Goal: Task Accomplishment & Management: Use online tool/utility

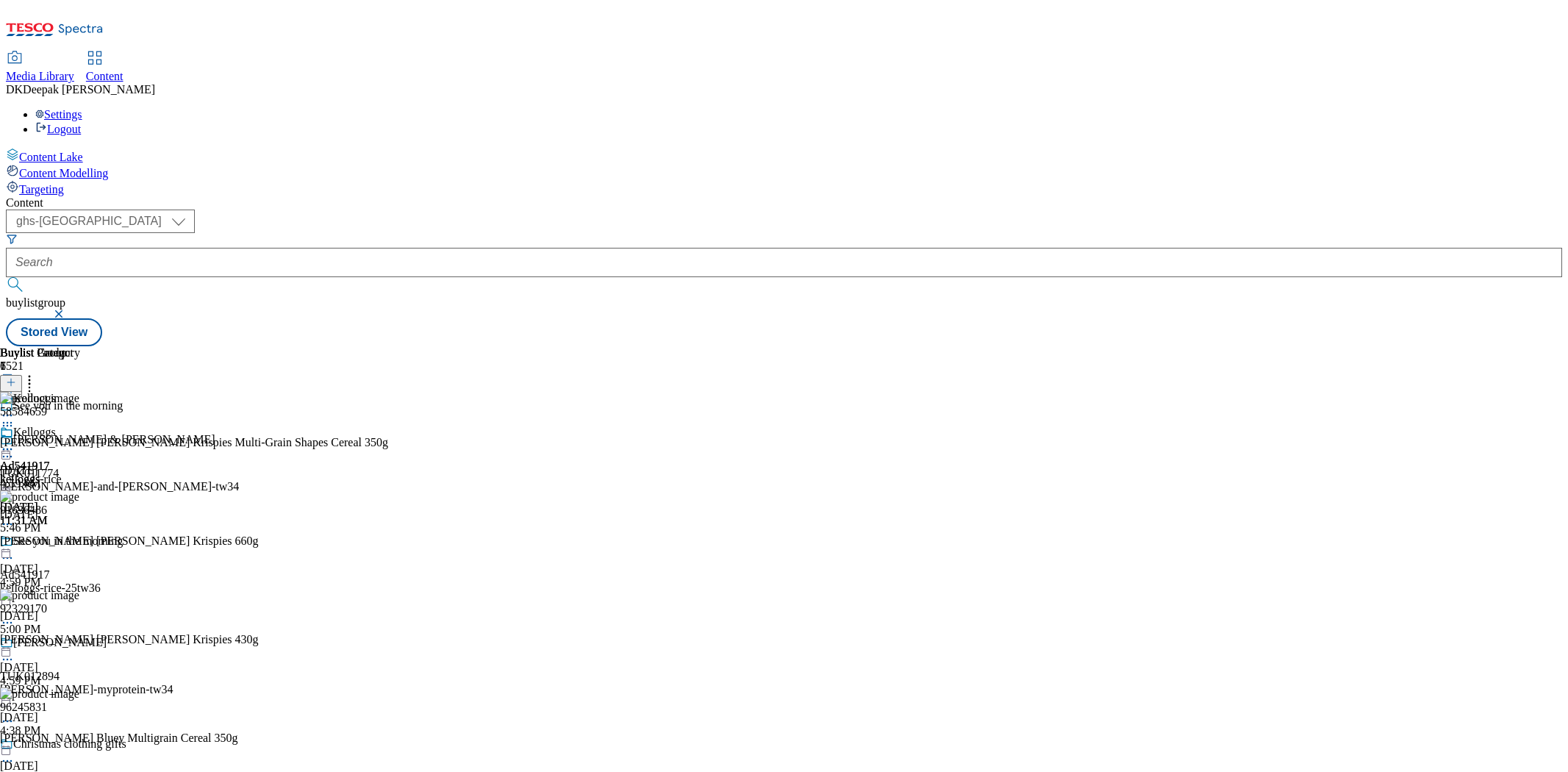
select select "ghs-[GEOGRAPHIC_DATA]"
click at [336, 248] on input "text" at bounding box center [784, 262] width 1556 height 29
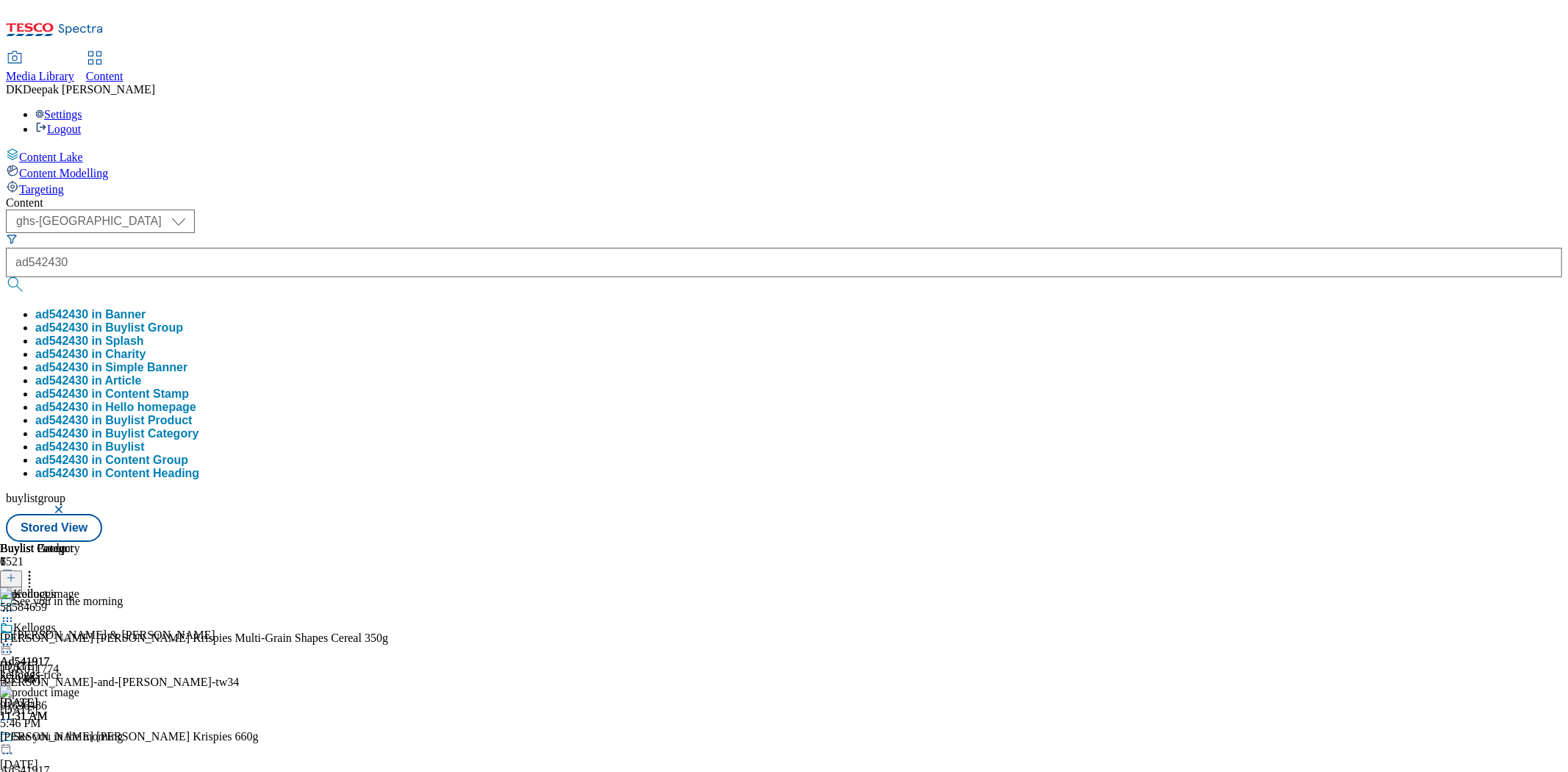
type input "ad542430"
click at [6, 277] on button "submit" at bounding box center [16, 284] width 21 height 15
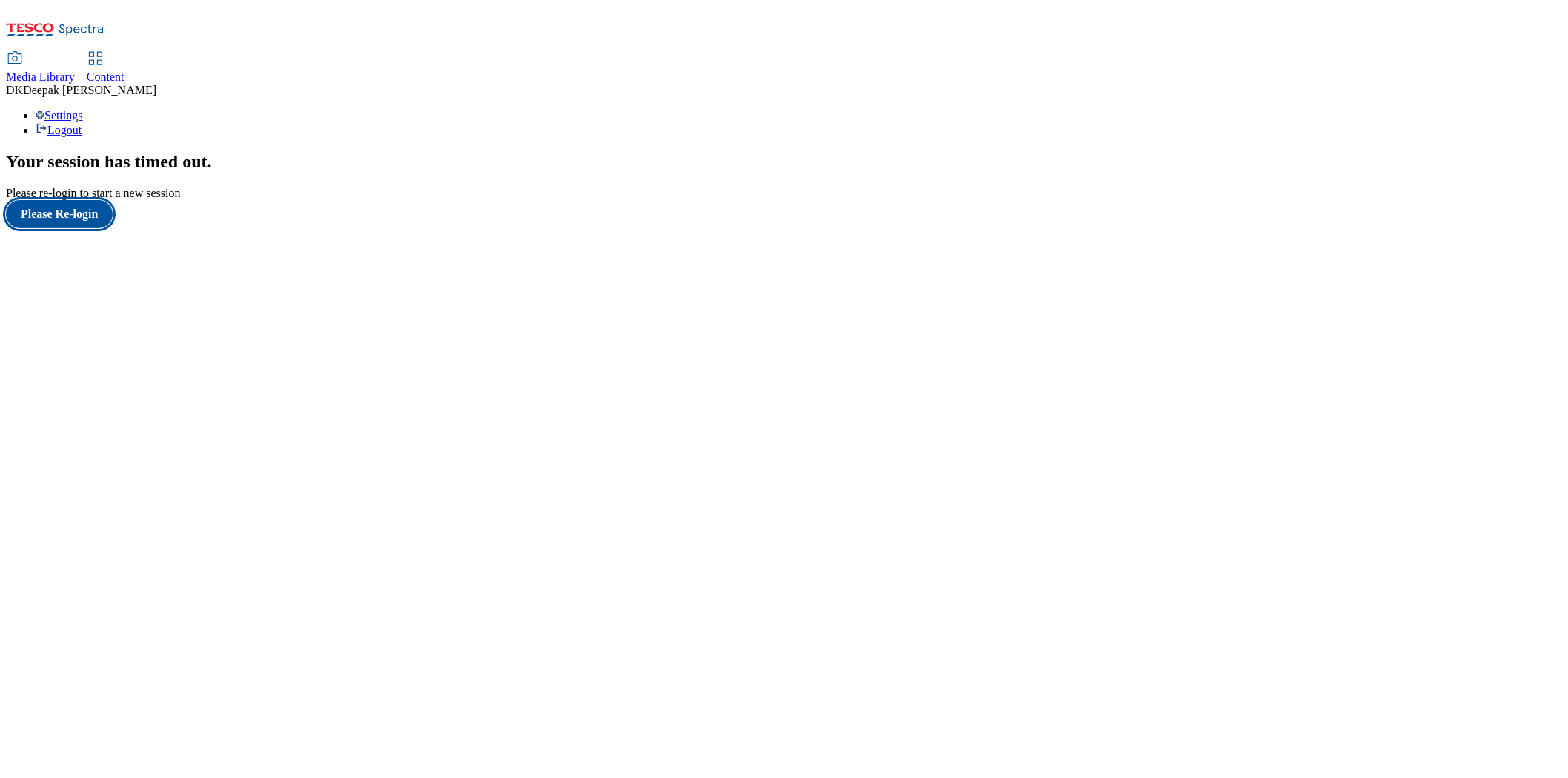
click at [74, 229] on button "Please Re-login" at bounding box center [59, 214] width 107 height 28
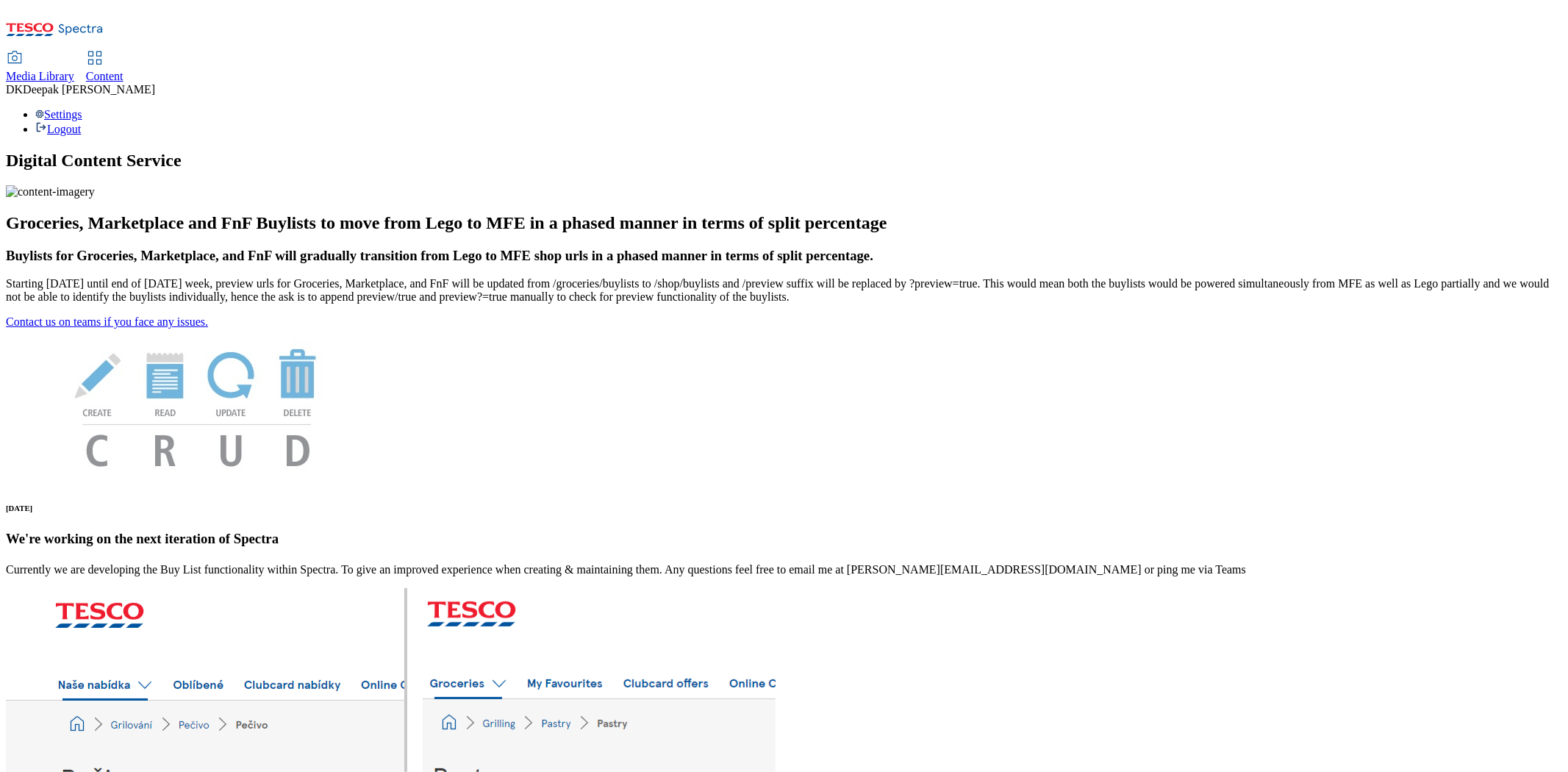
click at [124, 70] on span "Content" at bounding box center [104, 76] width 37 height 12
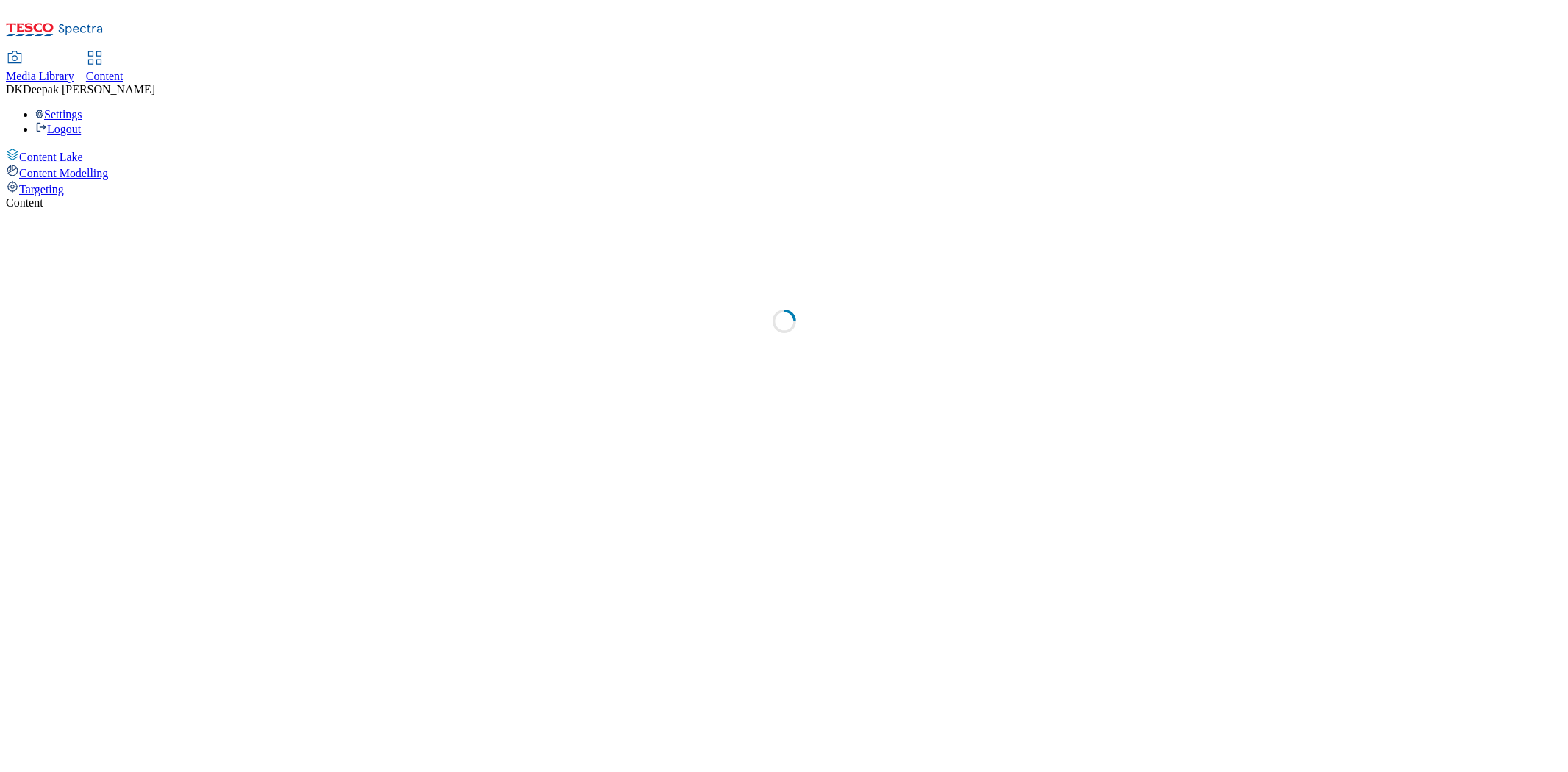
select select "ghs-[GEOGRAPHIC_DATA]"
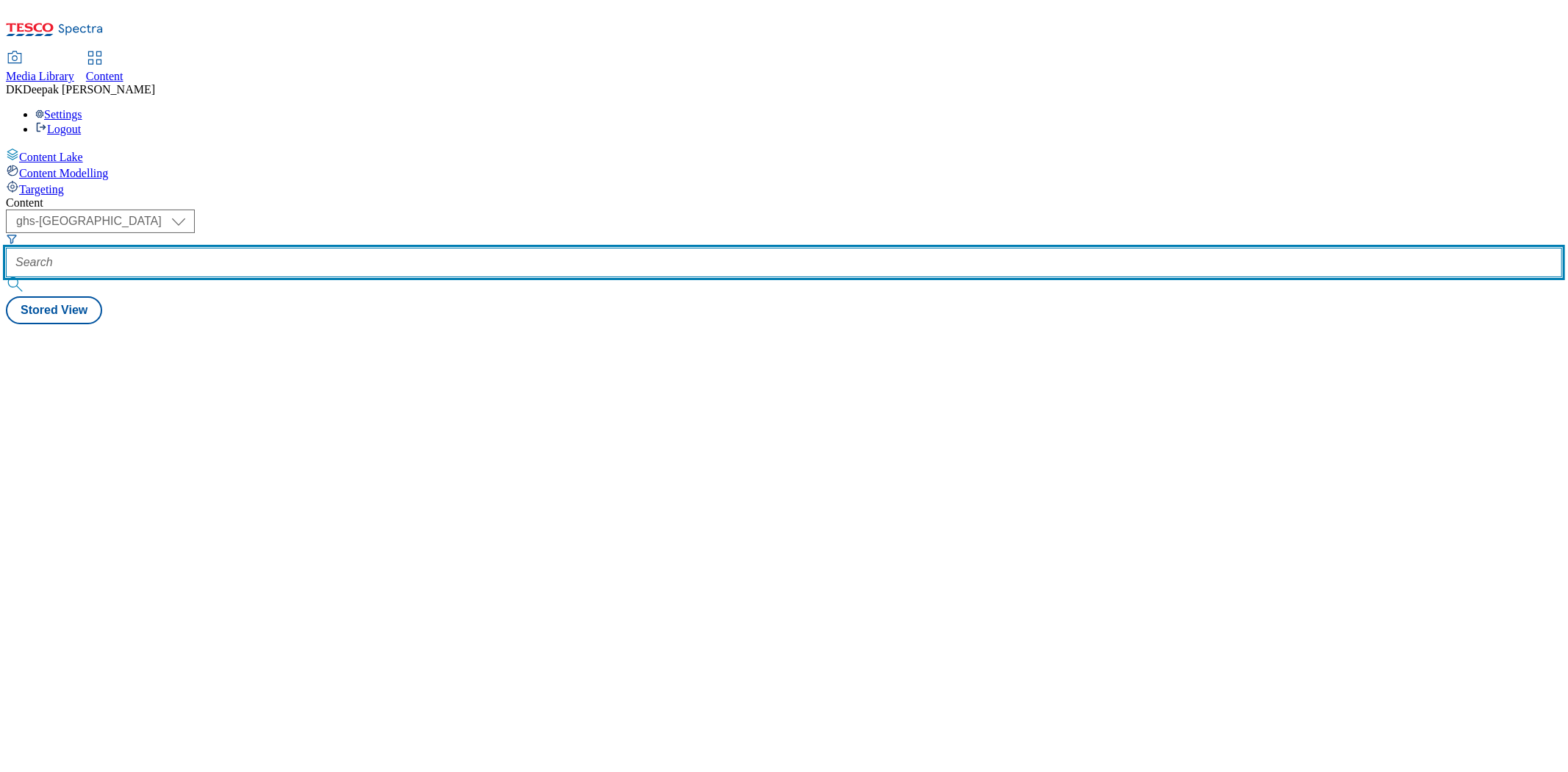
click at [317, 248] on input "text" at bounding box center [784, 262] width 1556 height 29
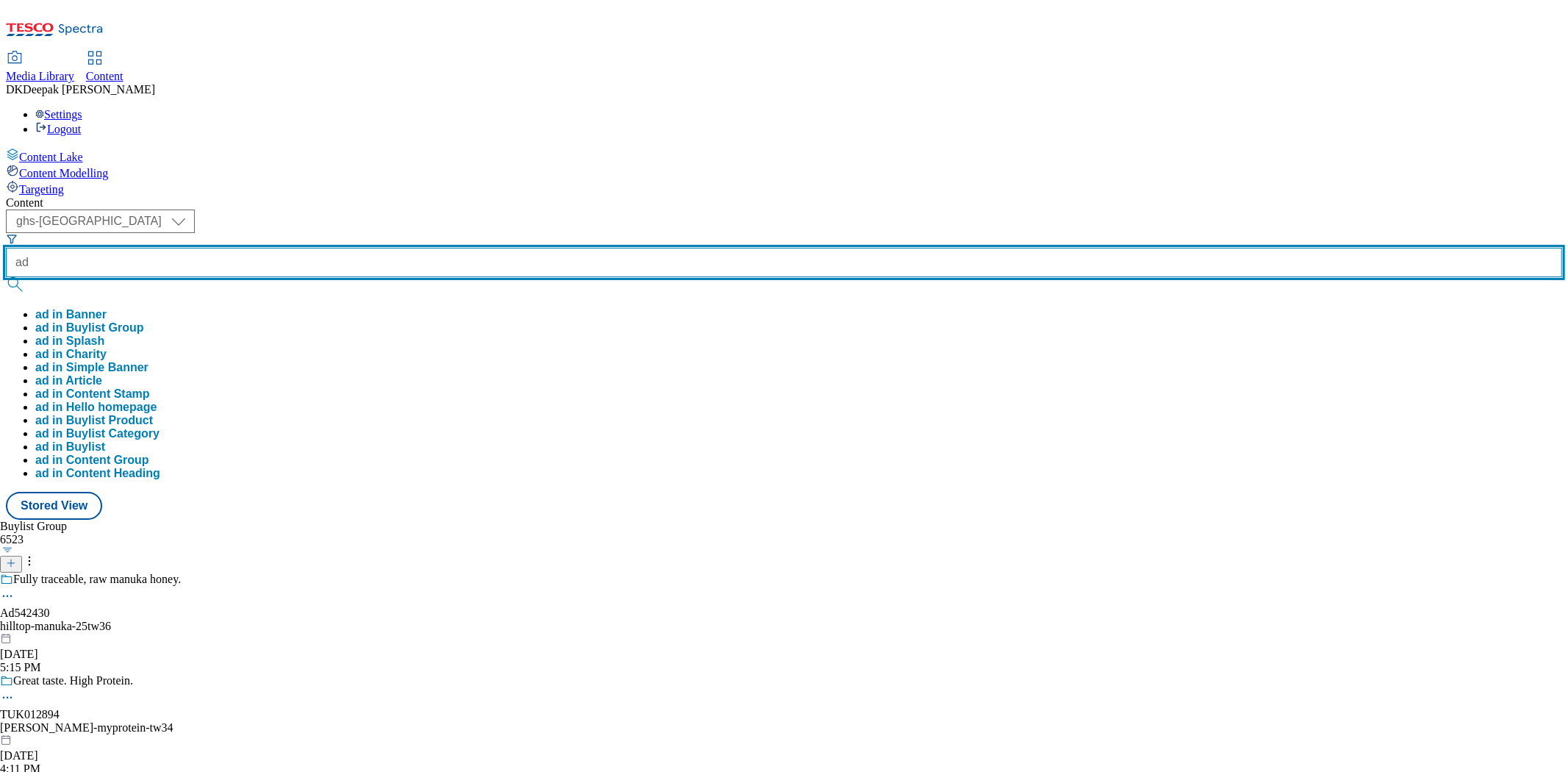
paste input "542430"
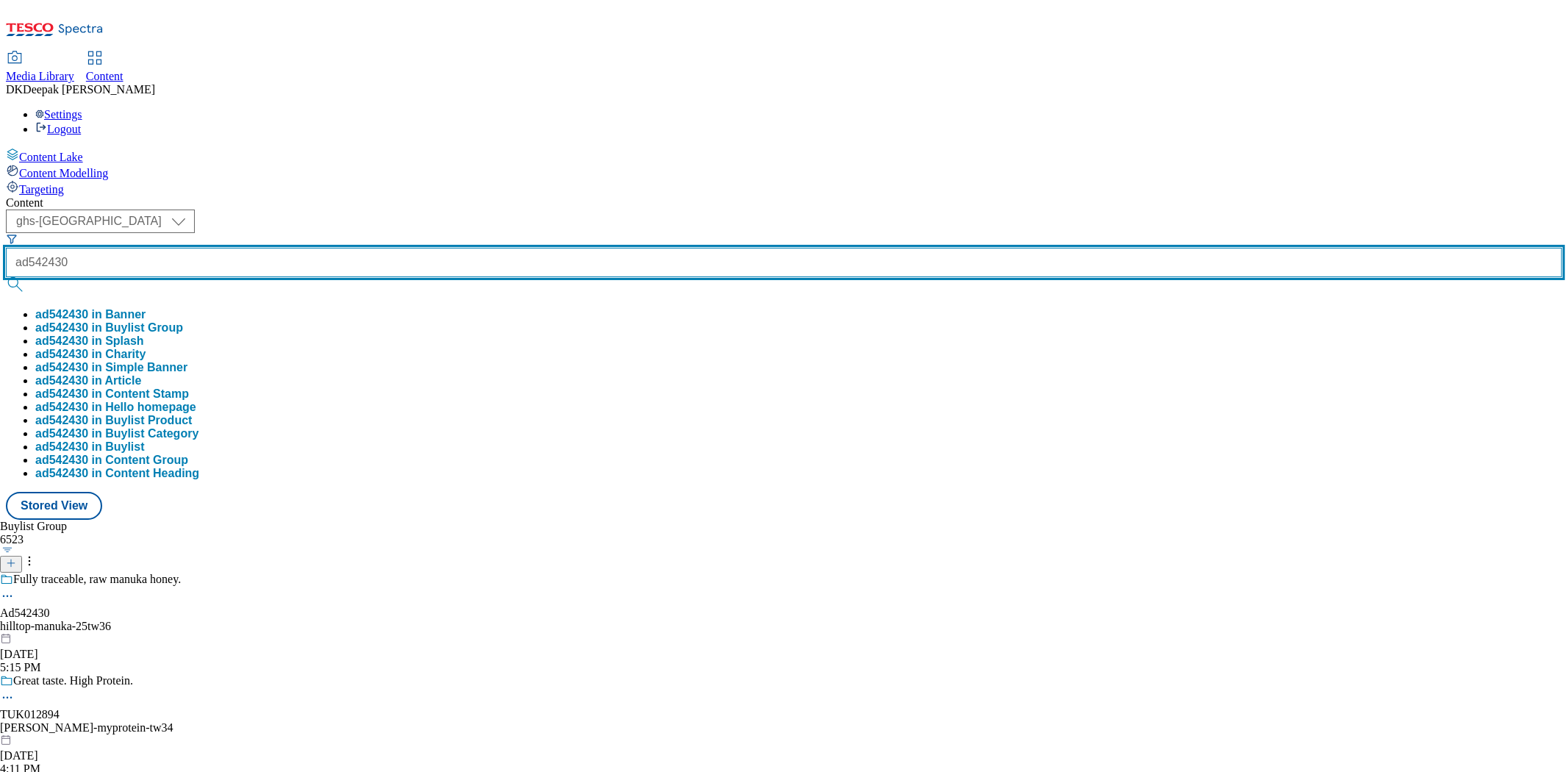
type input "ad542430"
click at [6, 277] on button "submit" at bounding box center [16, 284] width 21 height 15
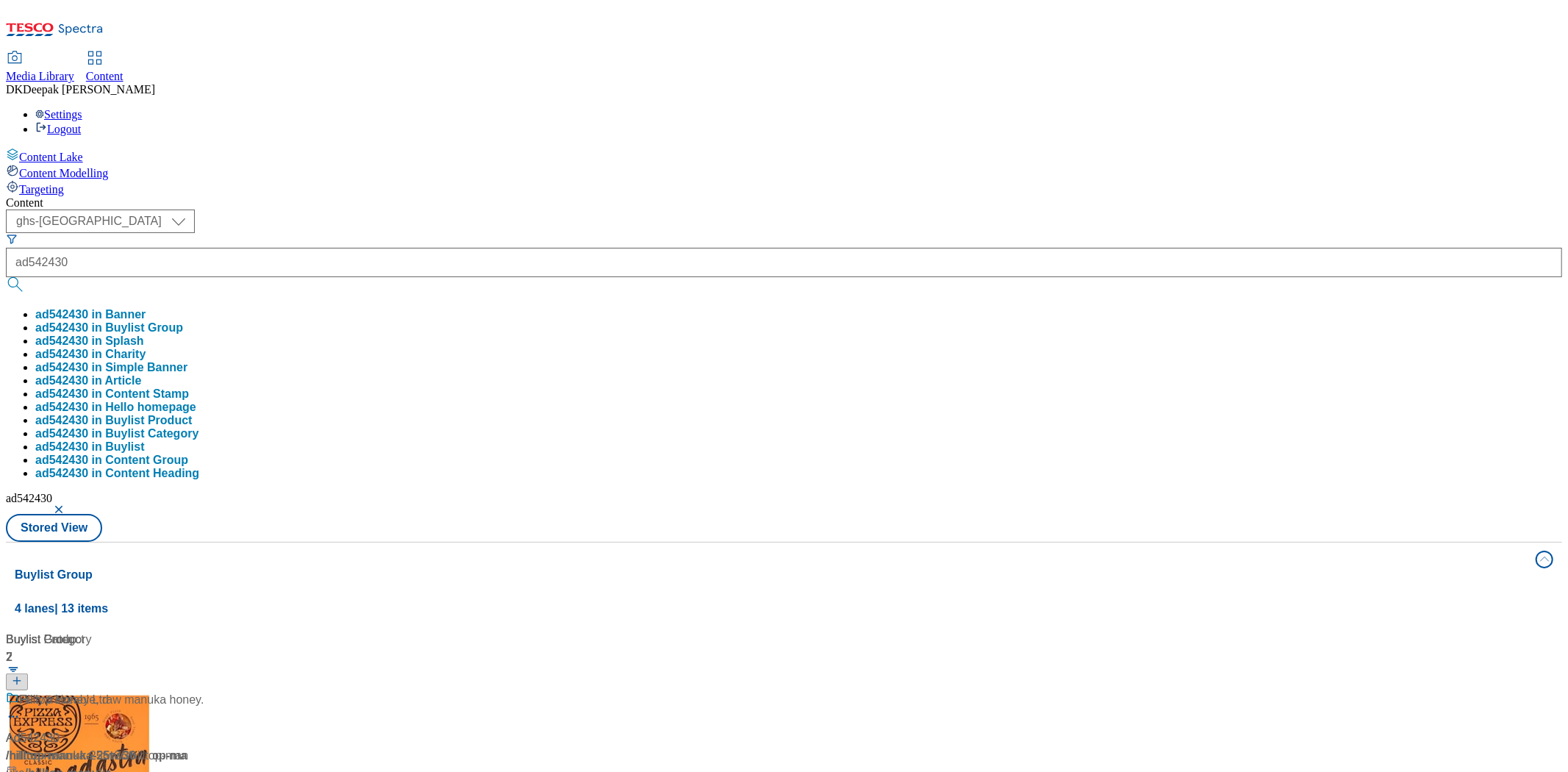
click at [108, 197] on div "Content Lake Content Modelling Targeting" at bounding box center [784, 172] width 1556 height 49
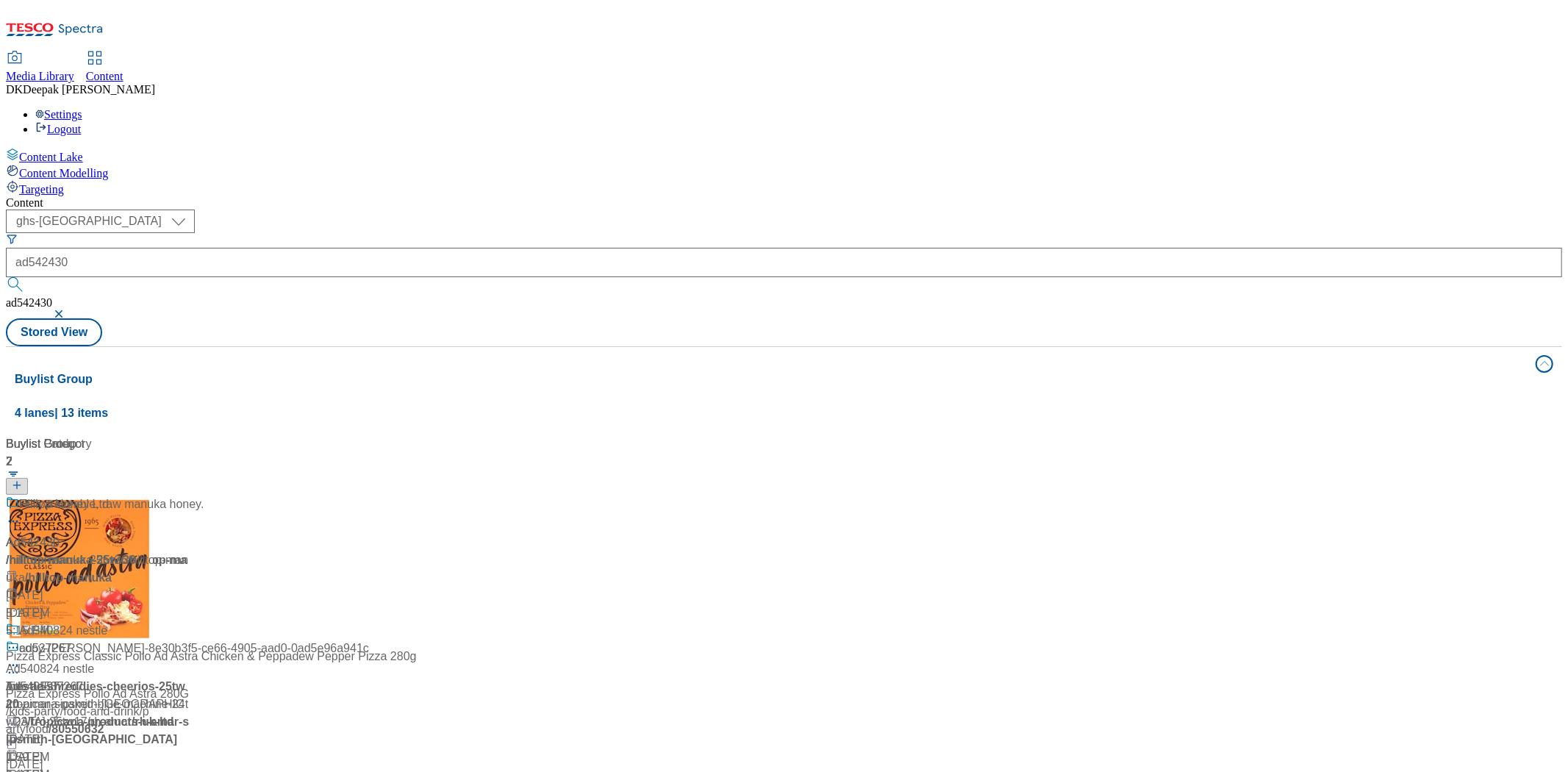
click at [190, 496] on div "Ad542430 / hilltop-manuka-25tw36 / hilltop-manuka Oct 15, 2025 5:15 PM" at bounding box center [98, 568] width 183 height 144
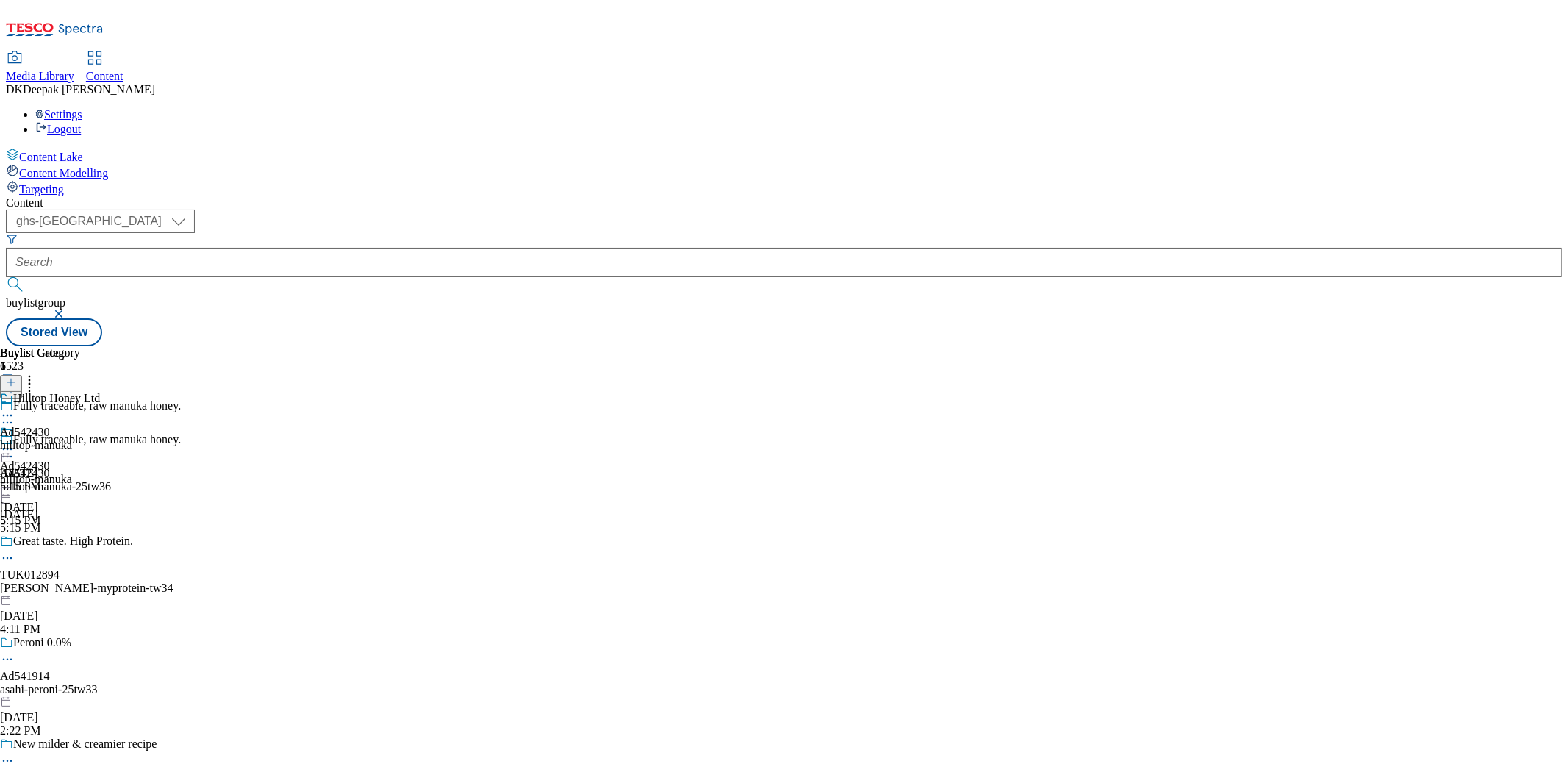
click at [15, 449] on icon at bounding box center [7, 456] width 15 height 15
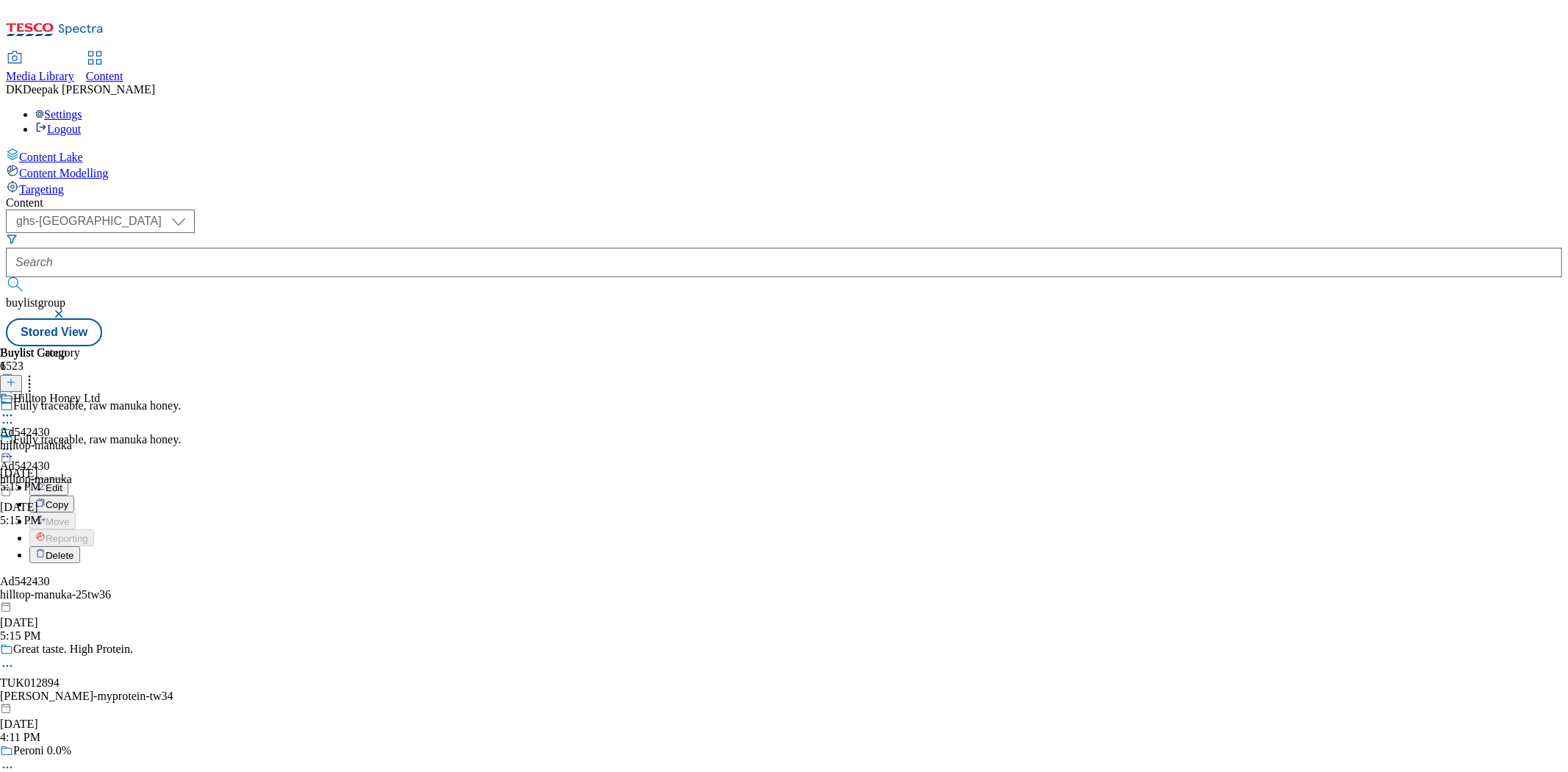
click at [68, 479] on button "Edit" at bounding box center [49, 487] width 39 height 17
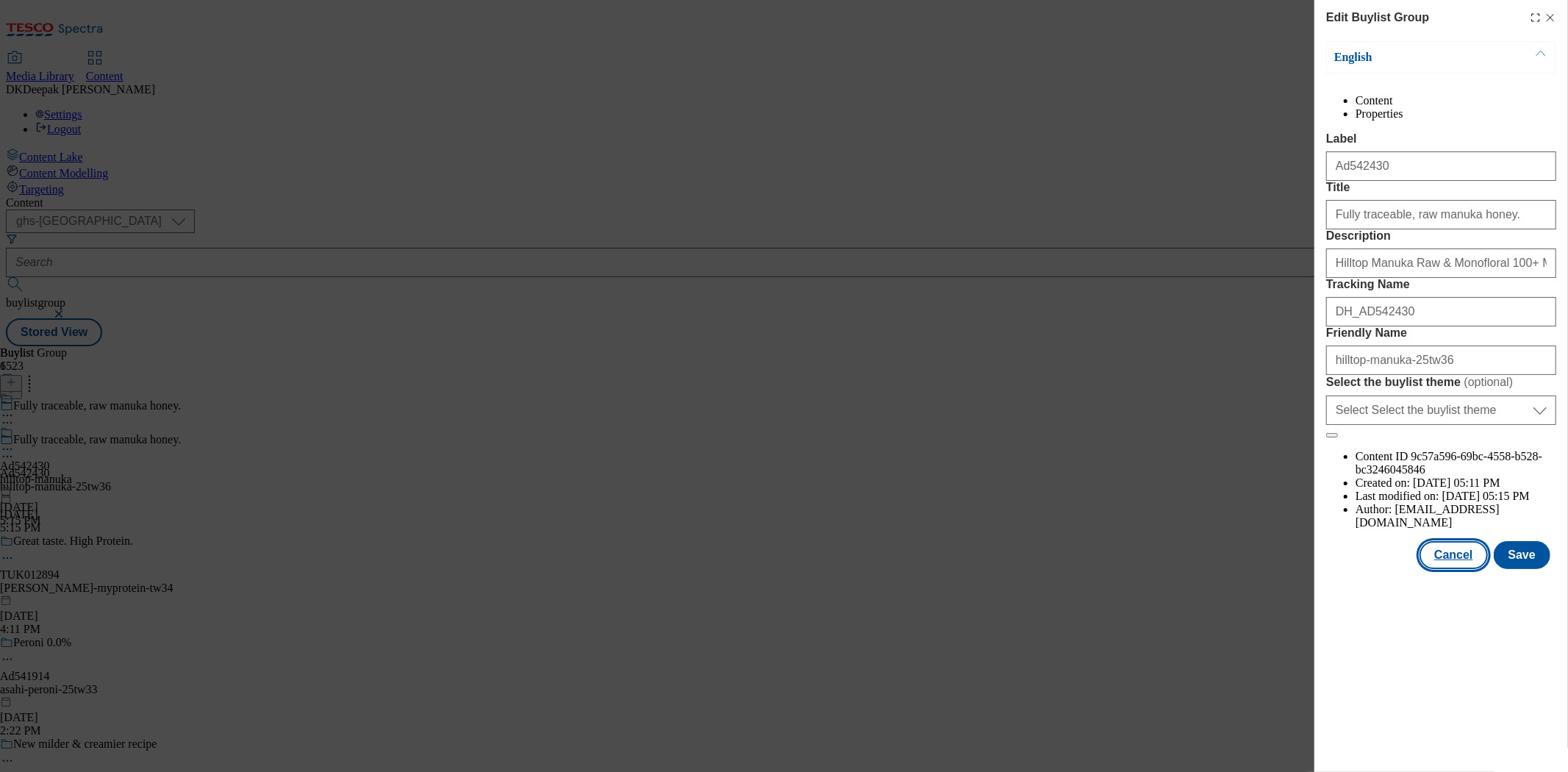
click at [1463, 569] on button "Cancel" at bounding box center [1453, 555] width 67 height 28
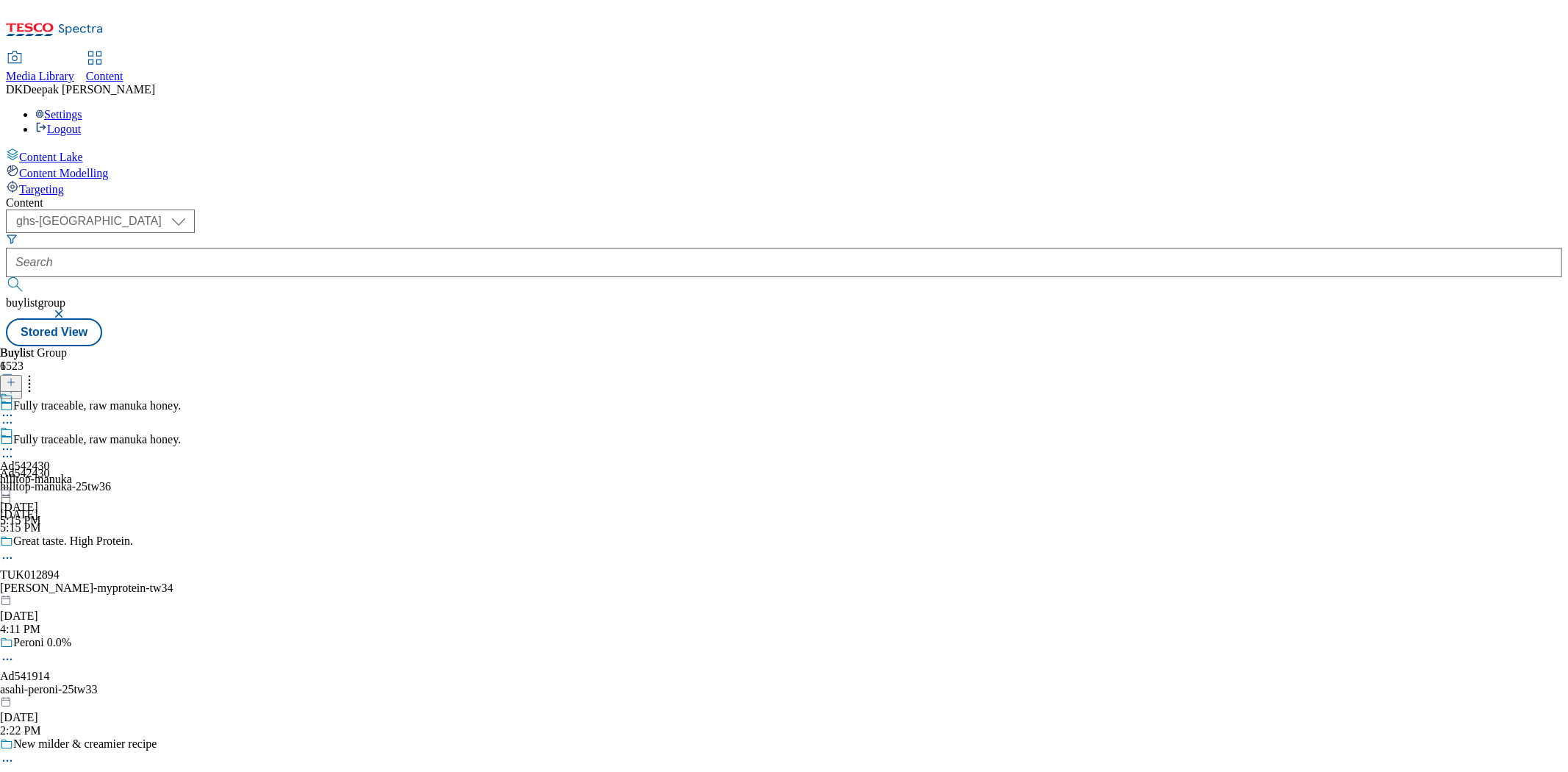
click at [72, 473] on div "hilltop-manuka" at bounding box center [36, 479] width 72 height 13
click at [15, 442] on icon at bounding box center [7, 449] width 15 height 15
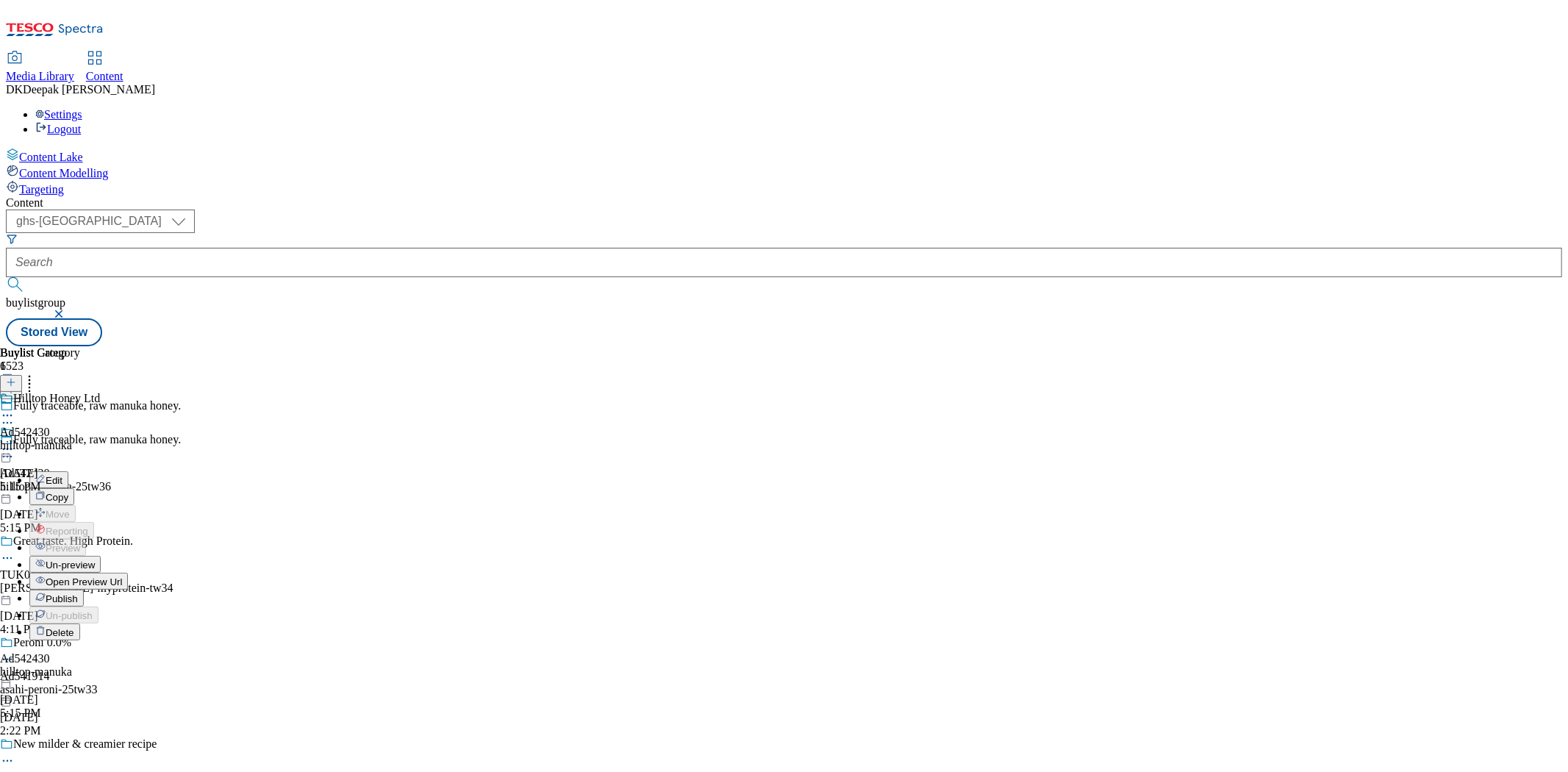
click at [68, 472] on button "Edit" at bounding box center [49, 480] width 39 height 17
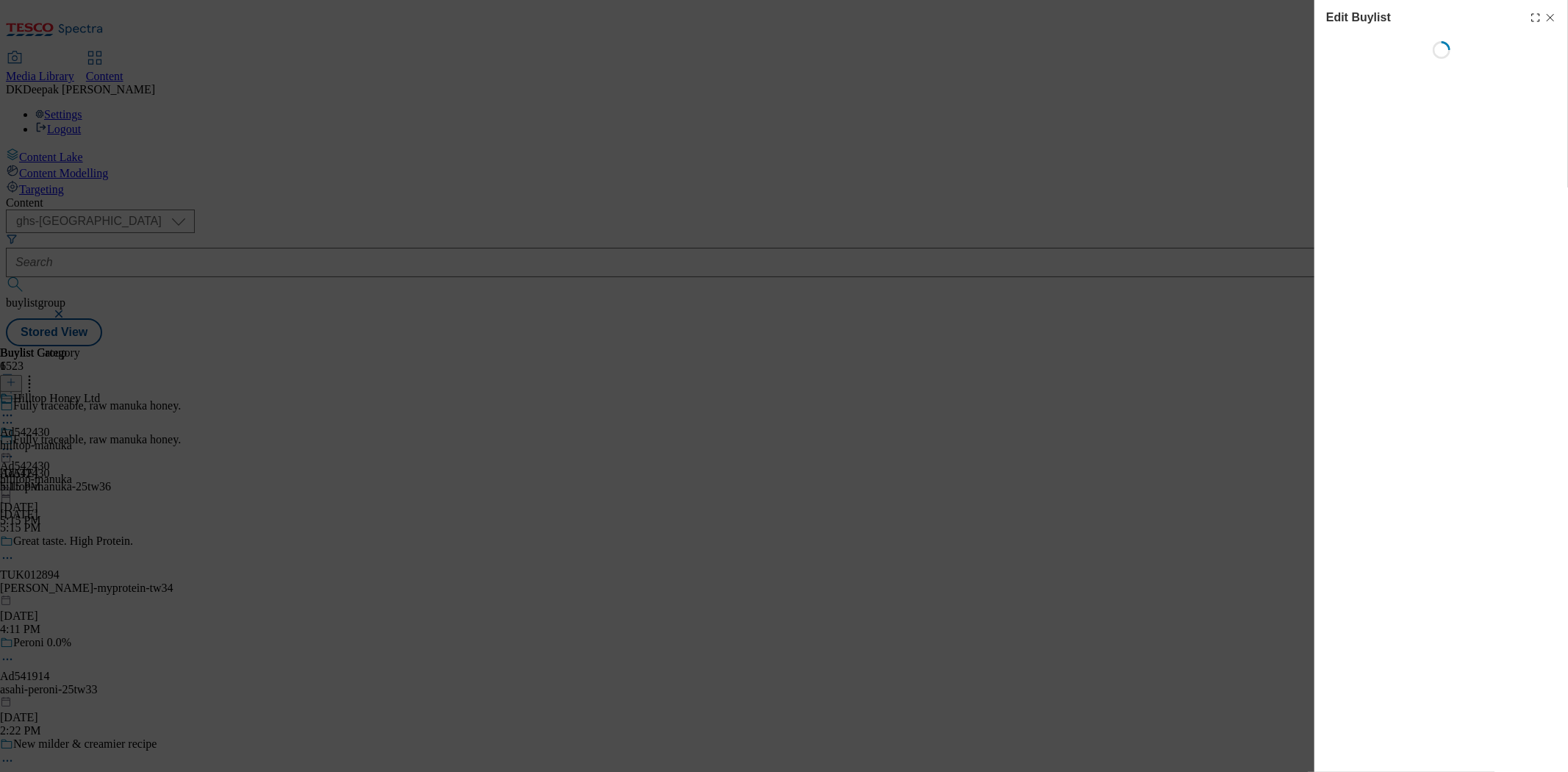
select select "tactical"
select select "supplier funded short term 1-3 weeks"
select select "dunnhumby"
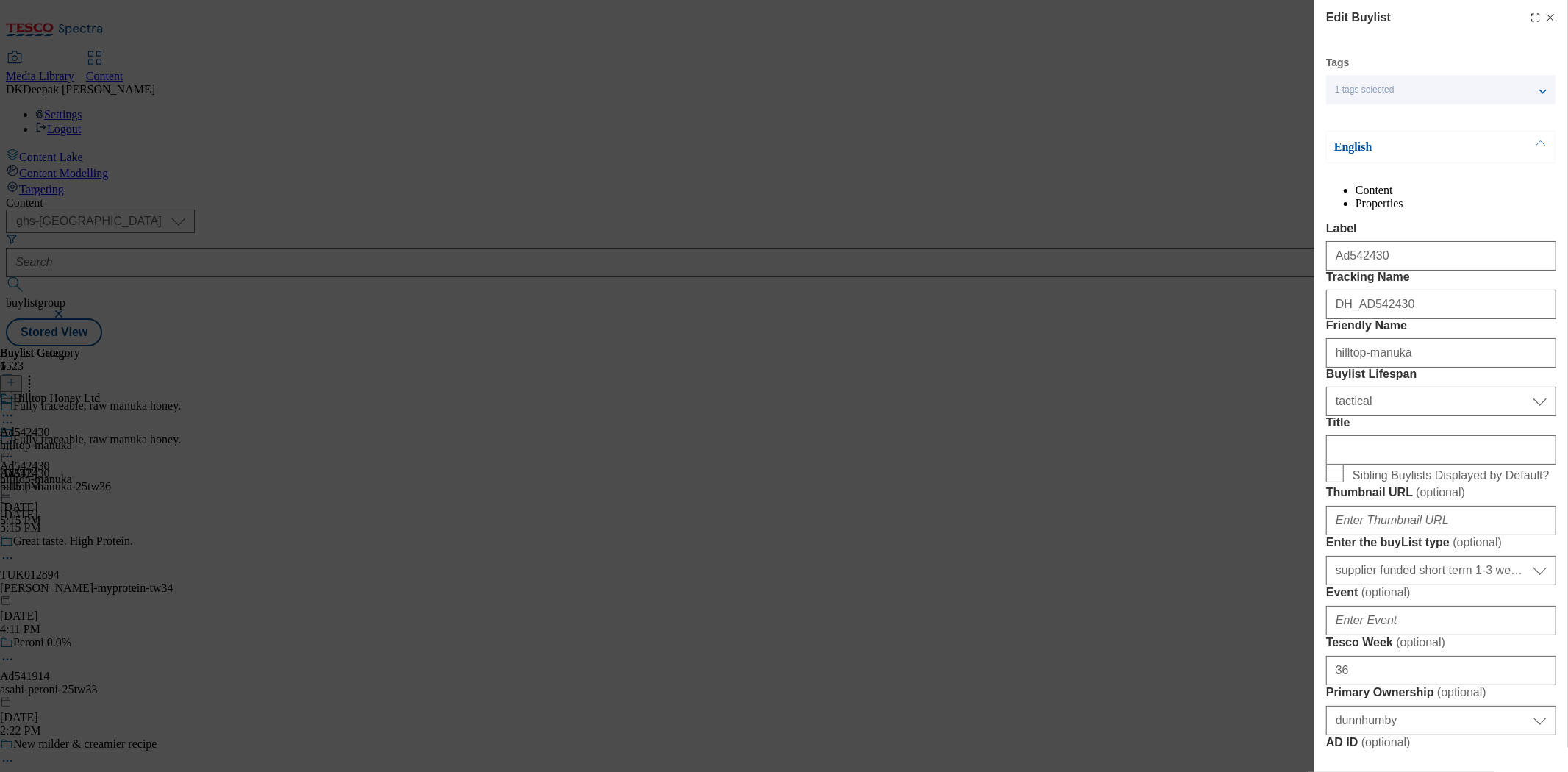
select select "Banner"
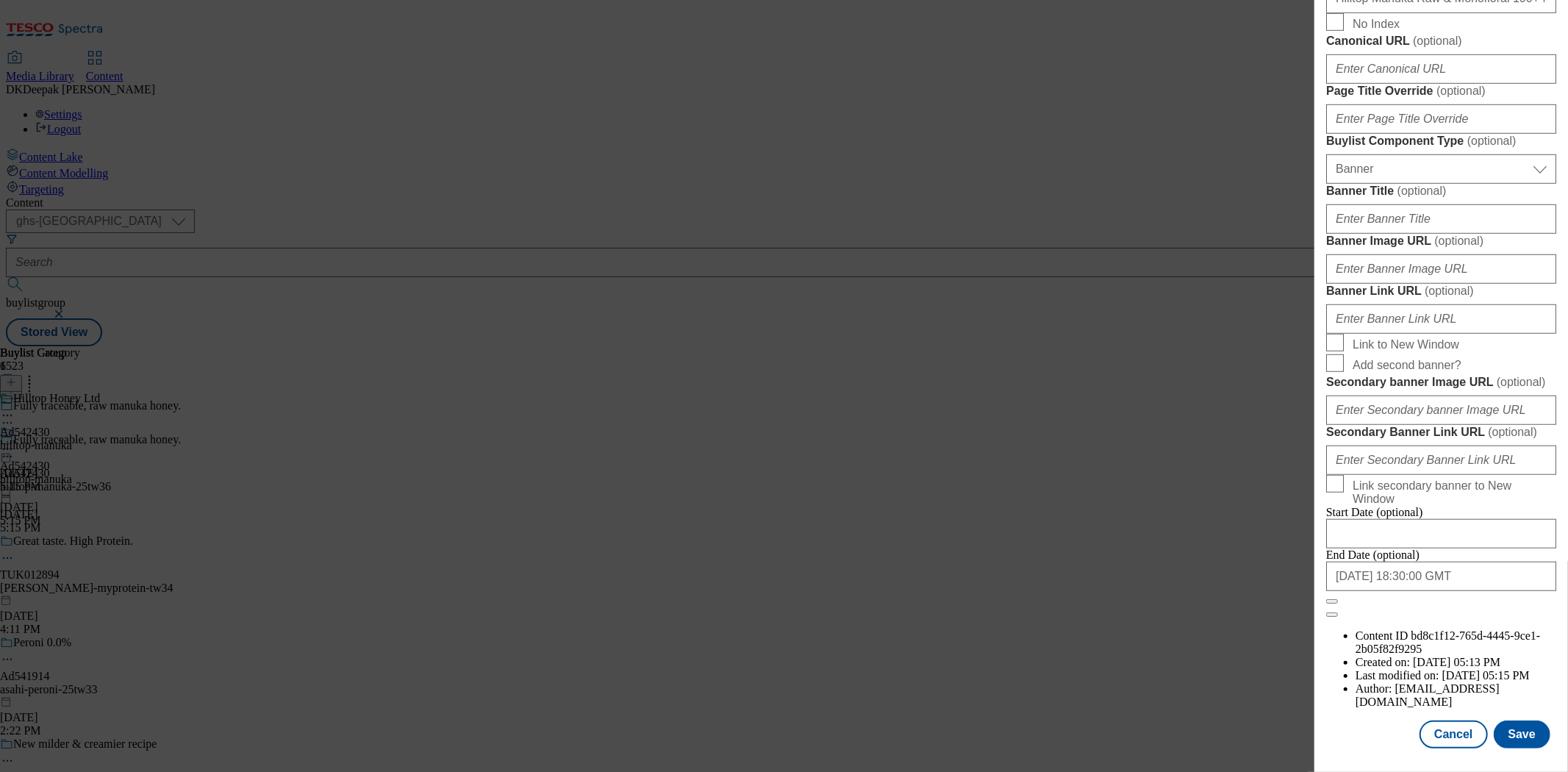
scroll to position [1377, 0]
click at [1444, 721] on button "Cancel" at bounding box center [1453, 735] width 67 height 28
select select "tactical"
select select "supplier funded short term 1-3 weeks"
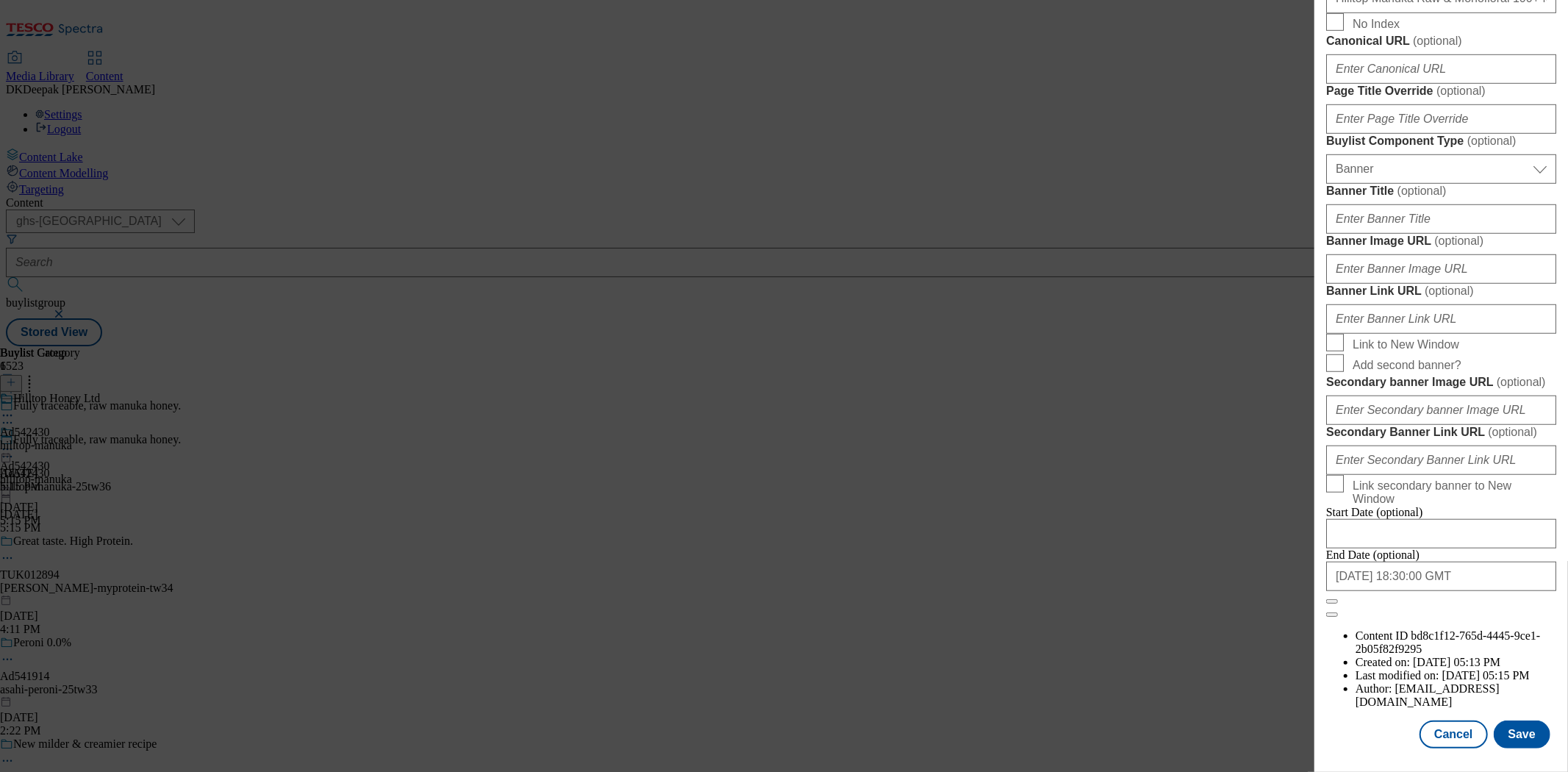
select select "dunnhumby"
select select "Banner"
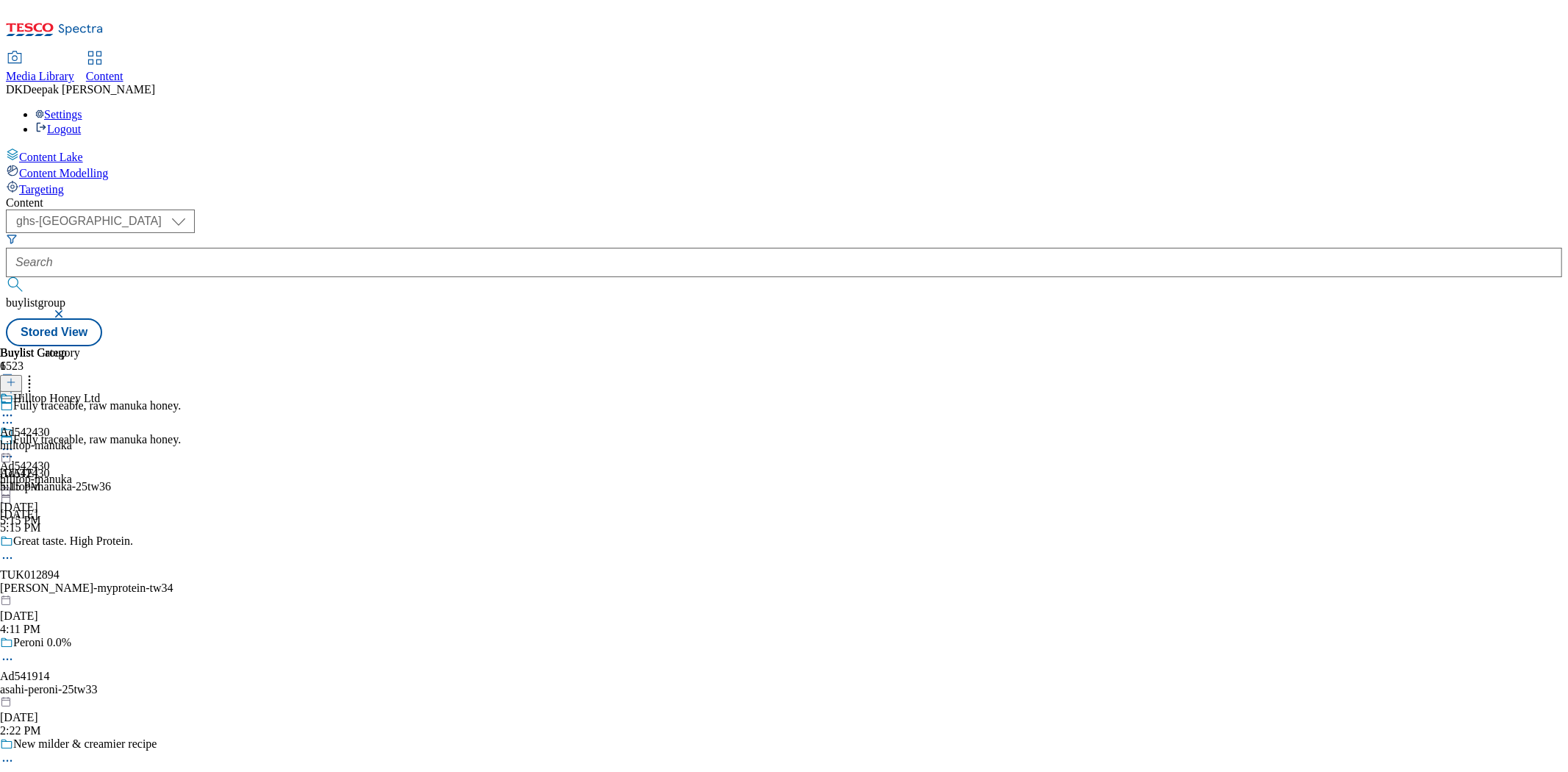
click at [15, 449] on icon at bounding box center [7, 456] width 15 height 15
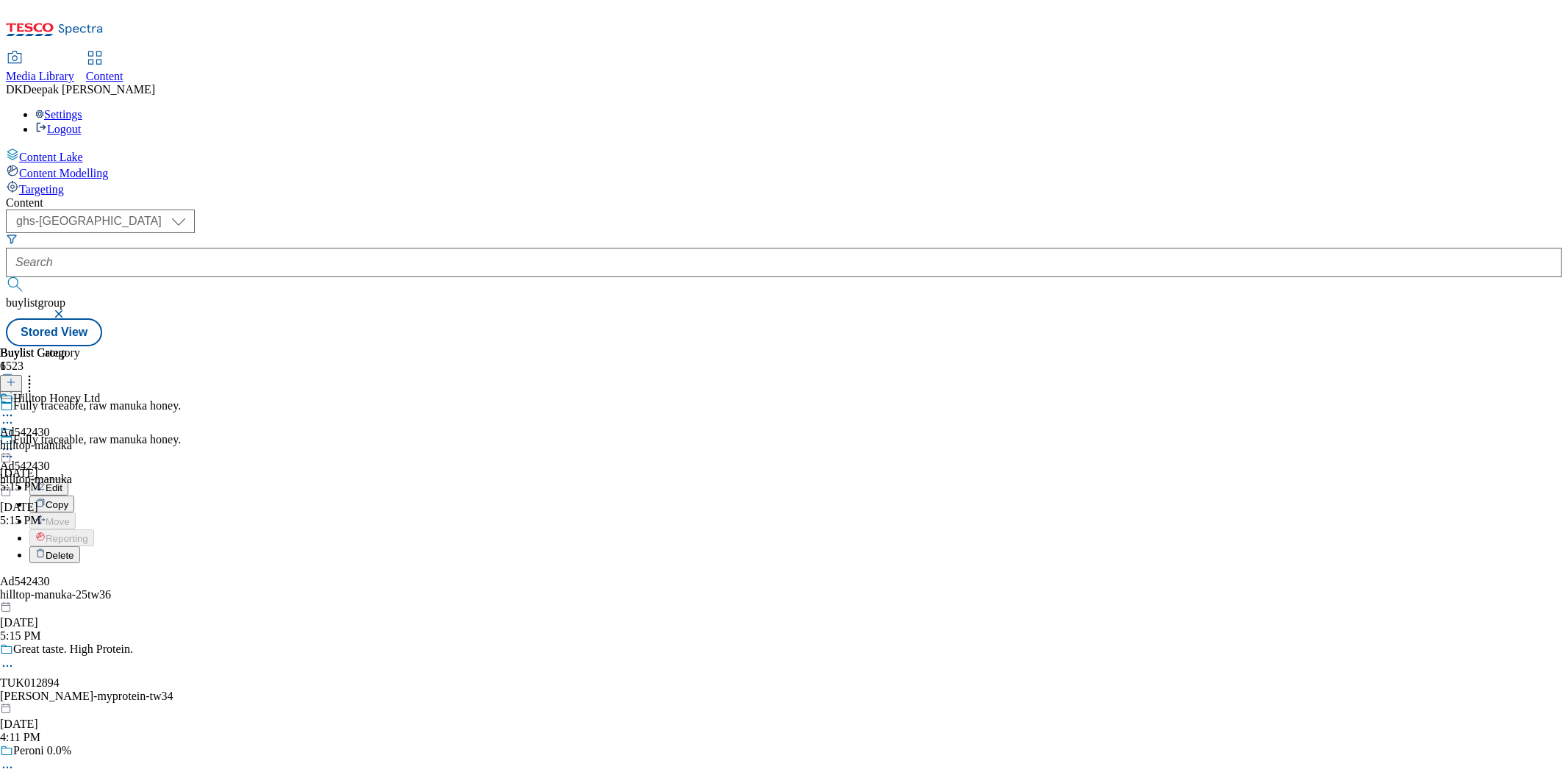
click at [68, 479] on button "Edit" at bounding box center [49, 487] width 39 height 17
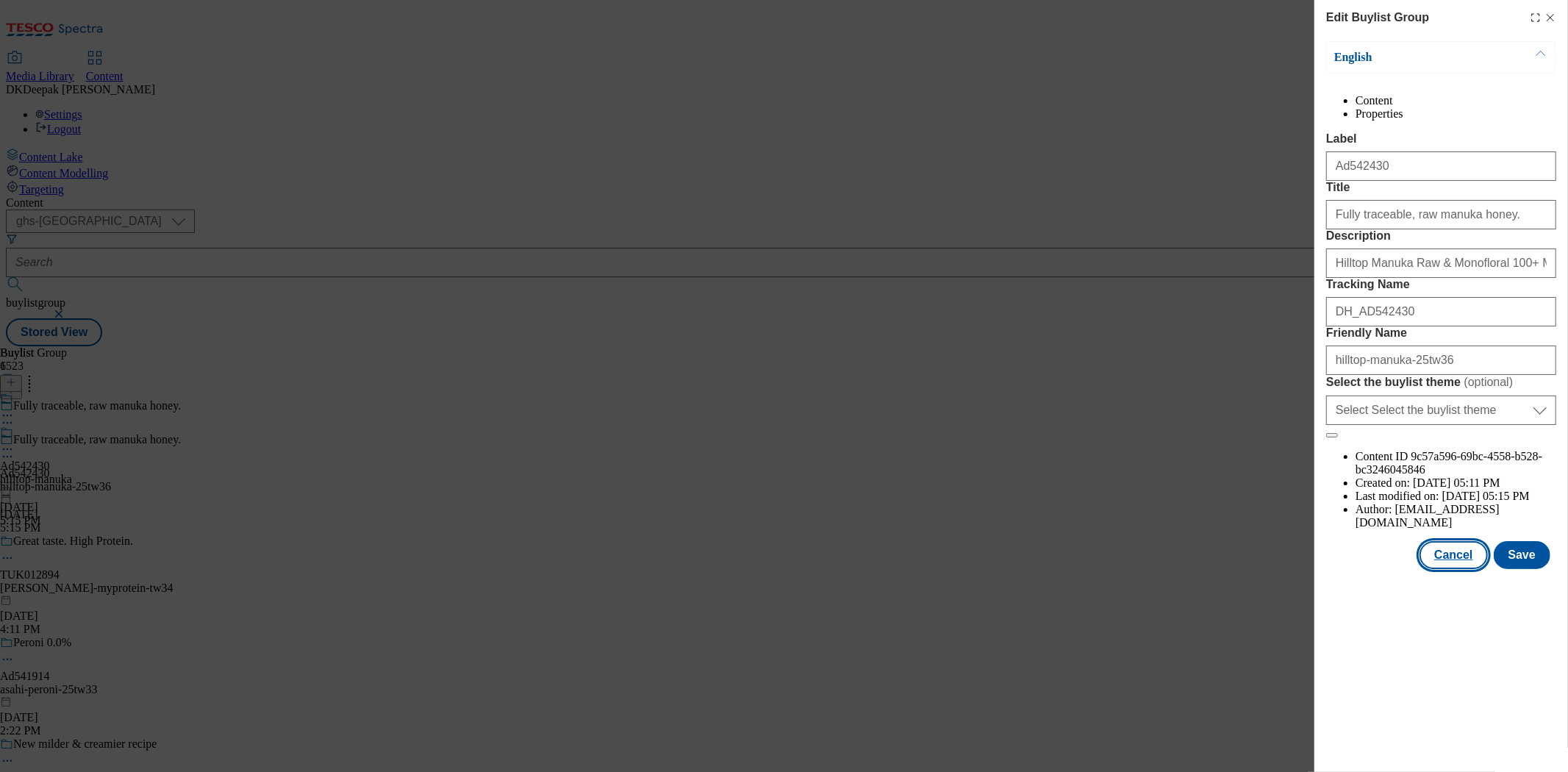
click at [1471, 569] on button "Cancel" at bounding box center [1453, 555] width 67 height 28
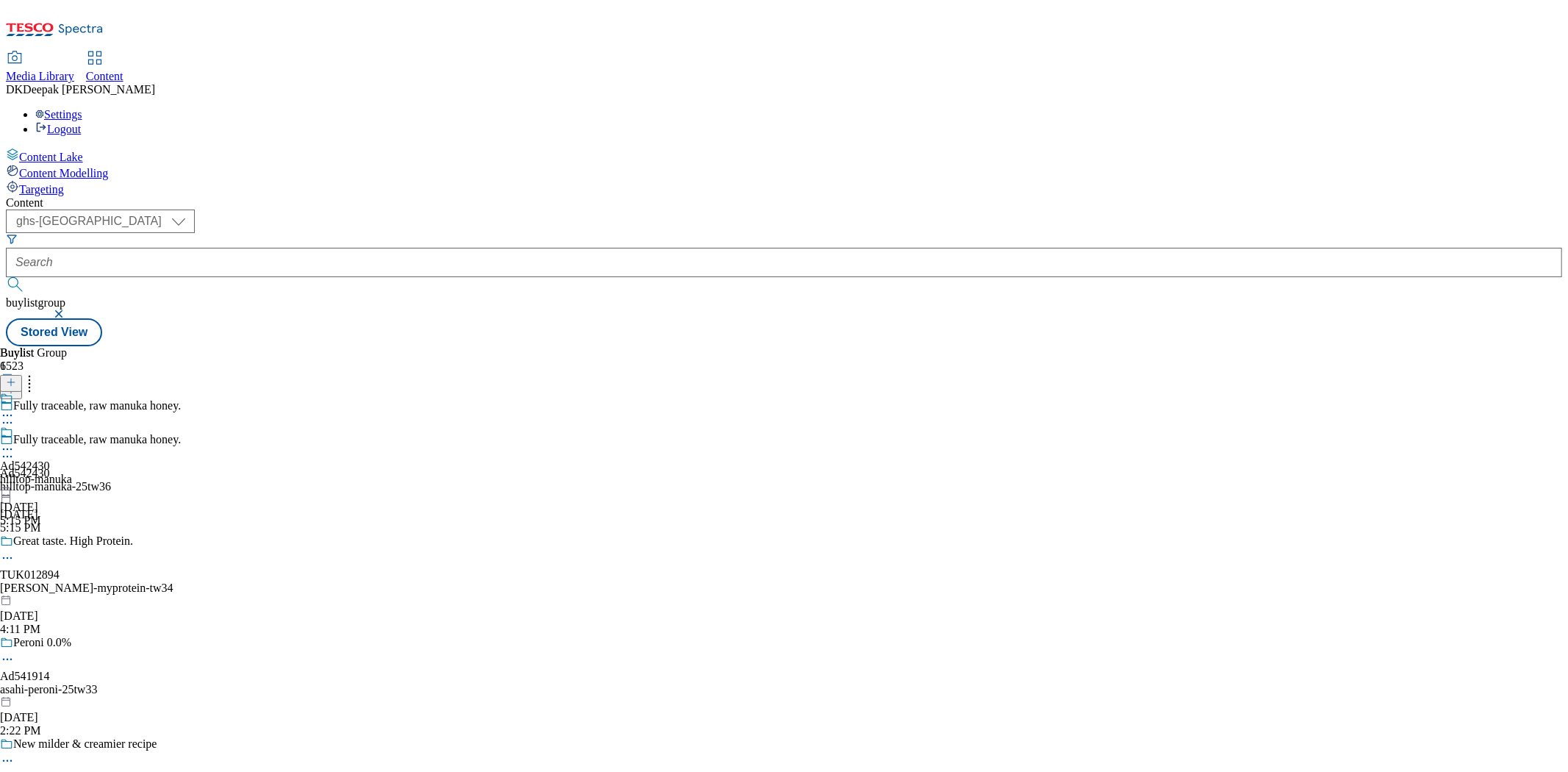
click at [72, 473] on div "hilltop-manuka" at bounding box center [36, 479] width 72 height 13
click at [100, 439] on div "hilltop-manuka" at bounding box center [50, 445] width 100 height 13
click at [15, 442] on icon at bounding box center [7, 449] width 15 height 15
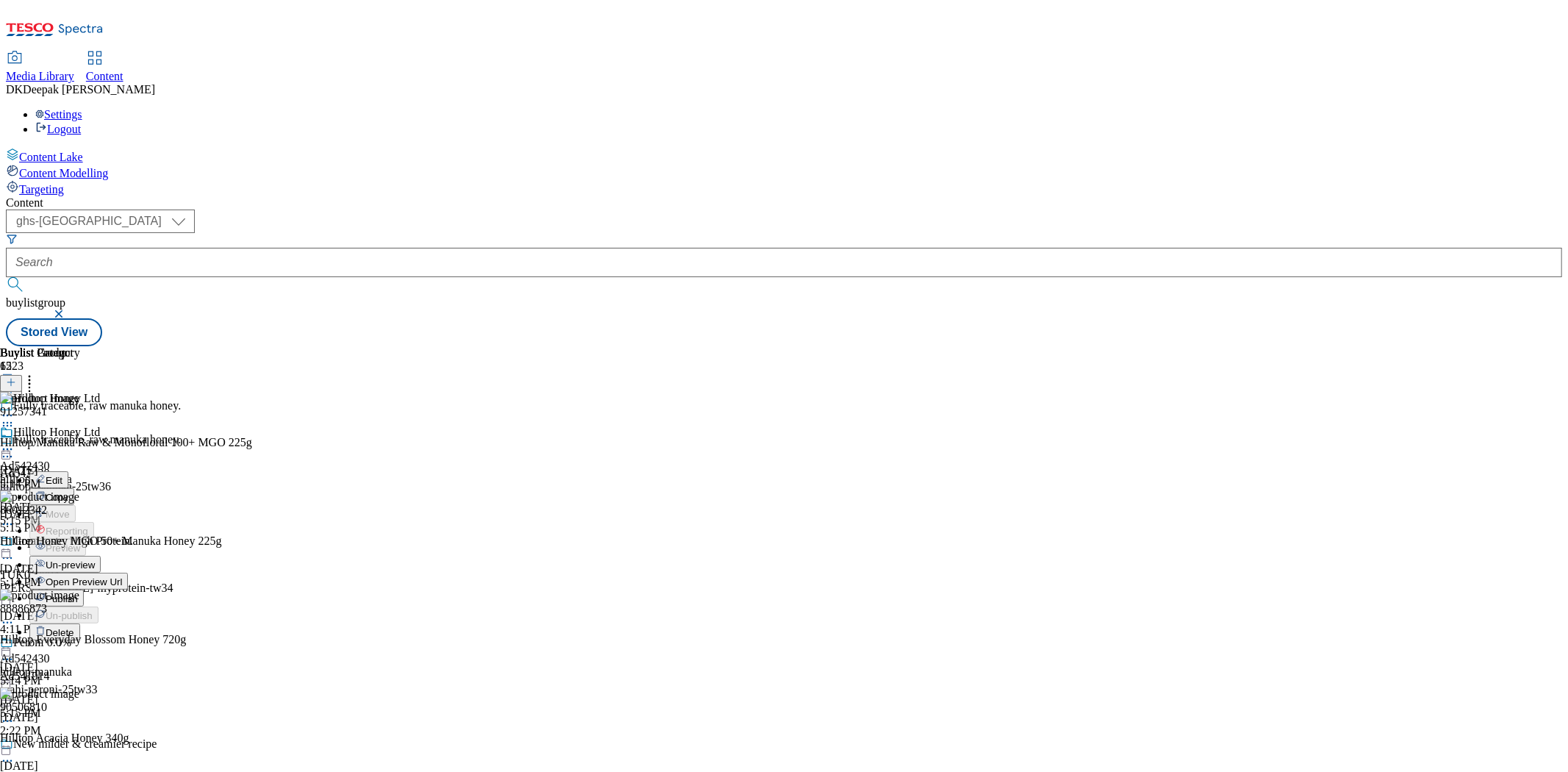
click at [68, 472] on button "Edit" at bounding box center [49, 480] width 39 height 17
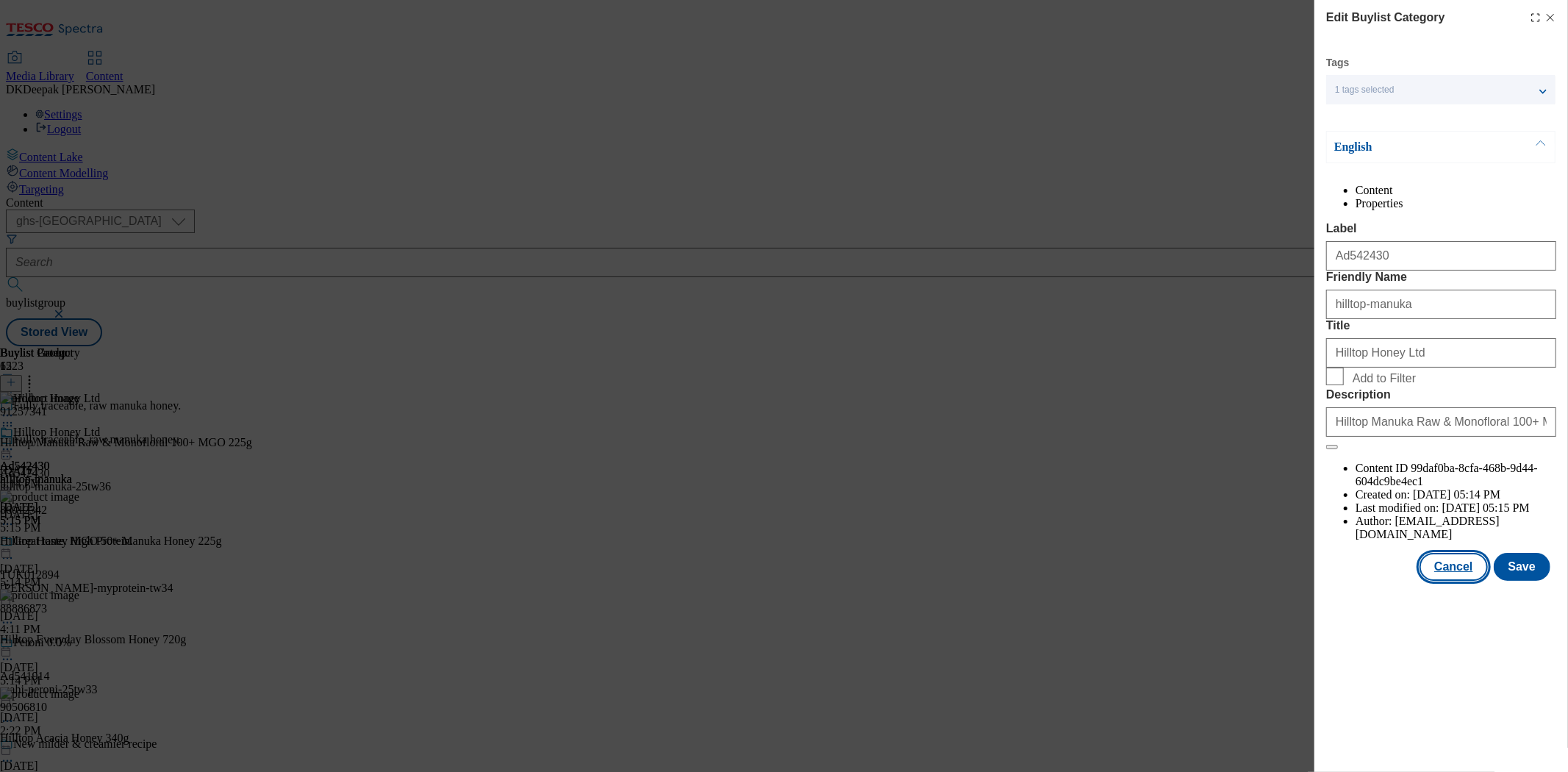
click at [1454, 581] on button "Cancel" at bounding box center [1453, 567] width 67 height 28
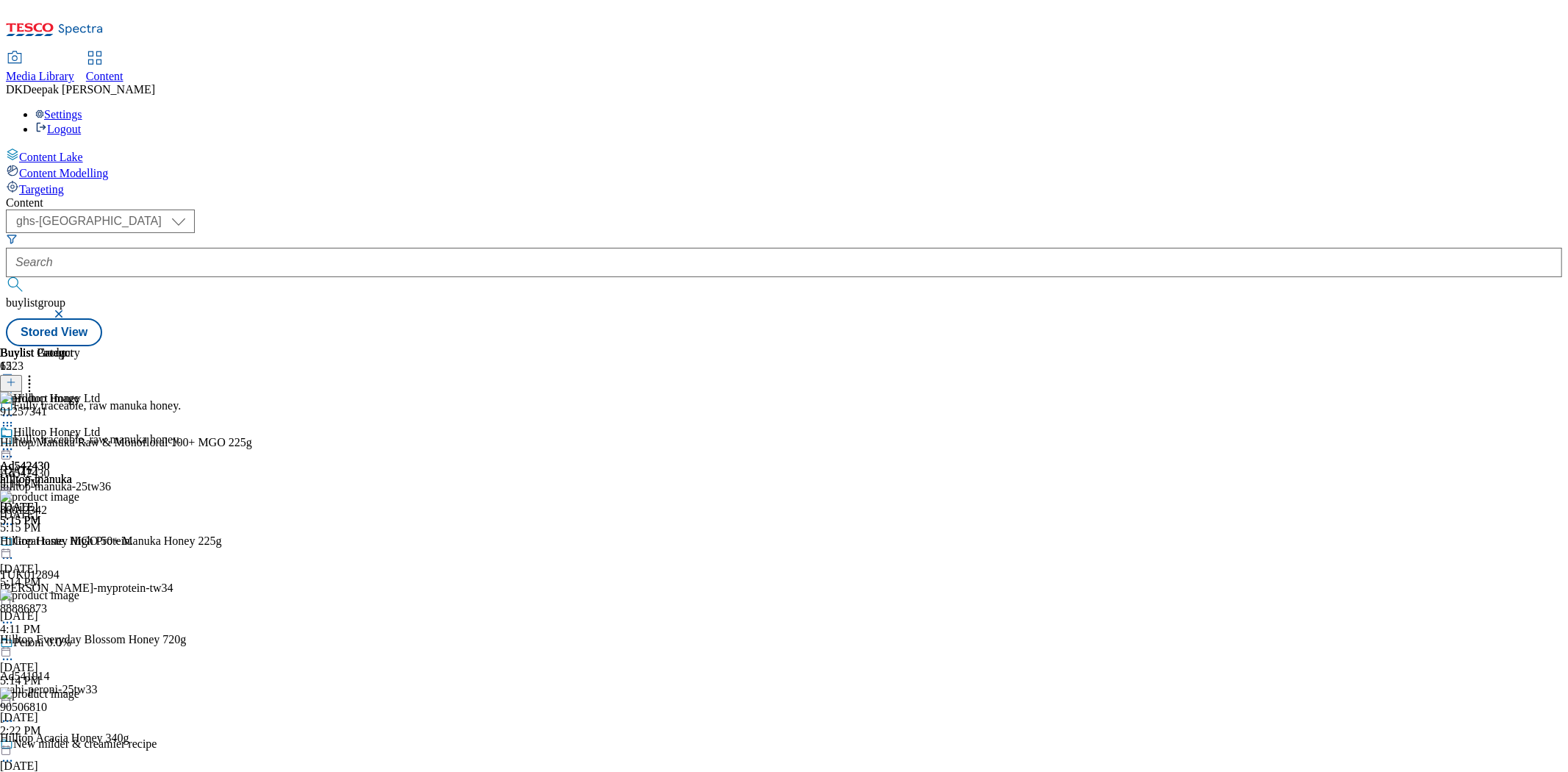
click at [15, 442] on icon at bounding box center [7, 449] width 15 height 15
click at [122, 577] on span "Open Preview Url" at bounding box center [84, 582] width 77 height 11
